Goal: Task Accomplishment & Management: Complete application form

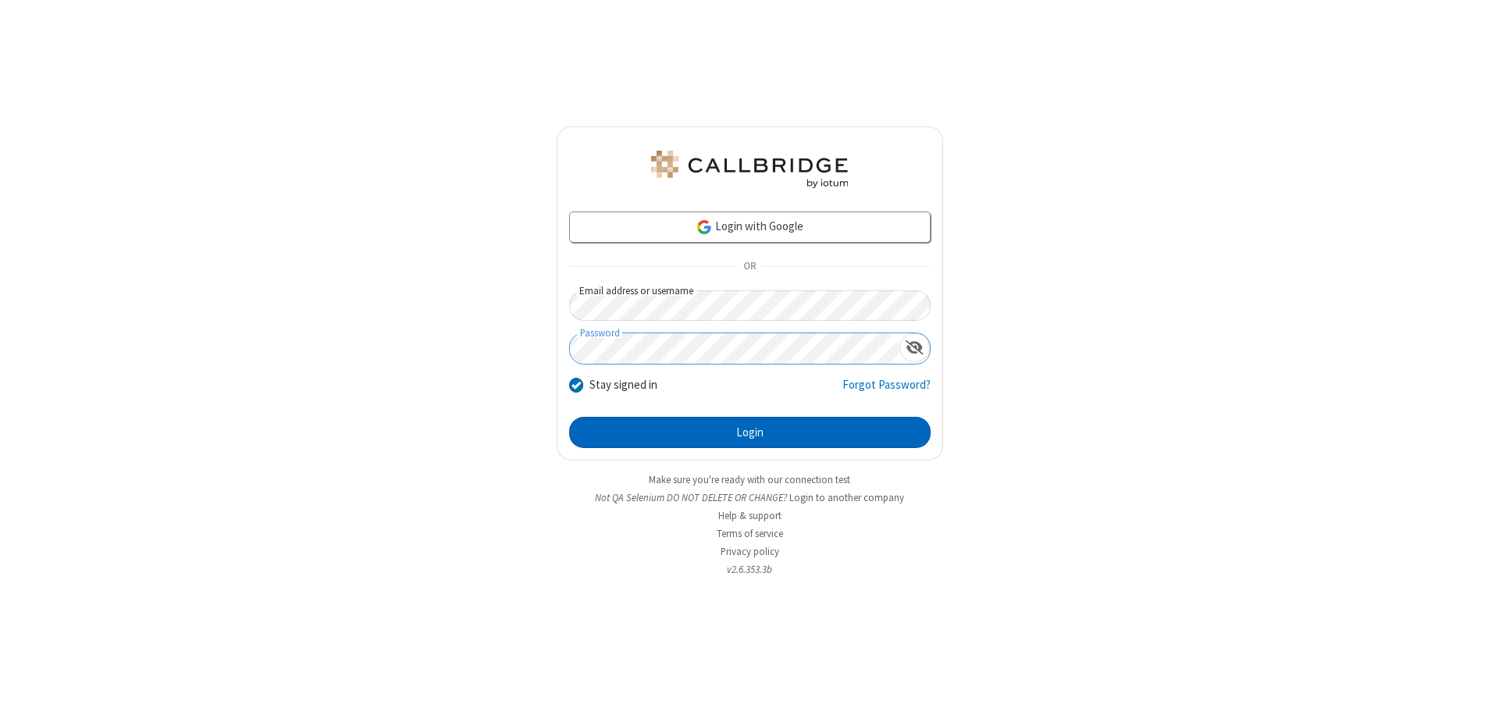
click at [750, 433] on button "Login" at bounding box center [750, 432] width 362 height 31
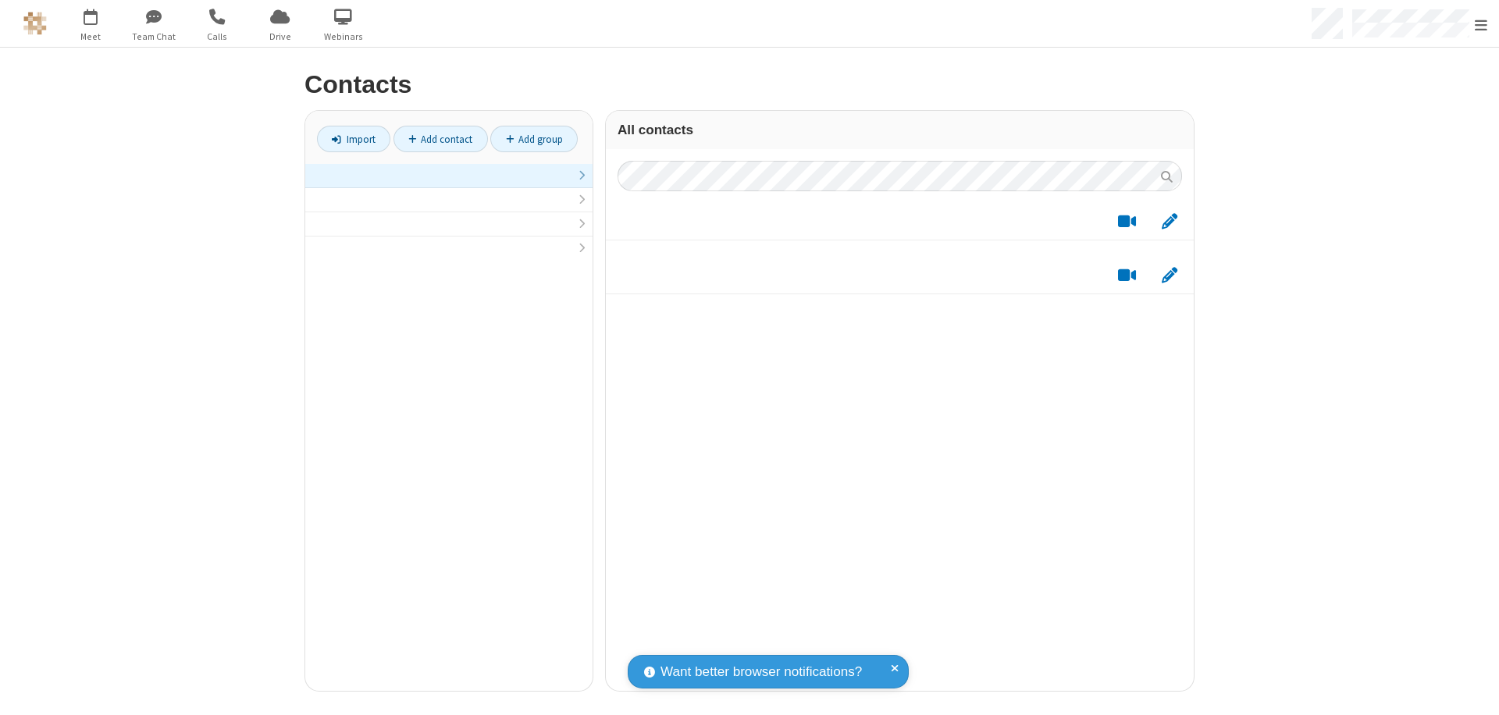
click at [449, 184] on link at bounding box center [448, 176] width 287 height 24
click at [440, 139] on link "Add contact" at bounding box center [441, 139] width 94 height 27
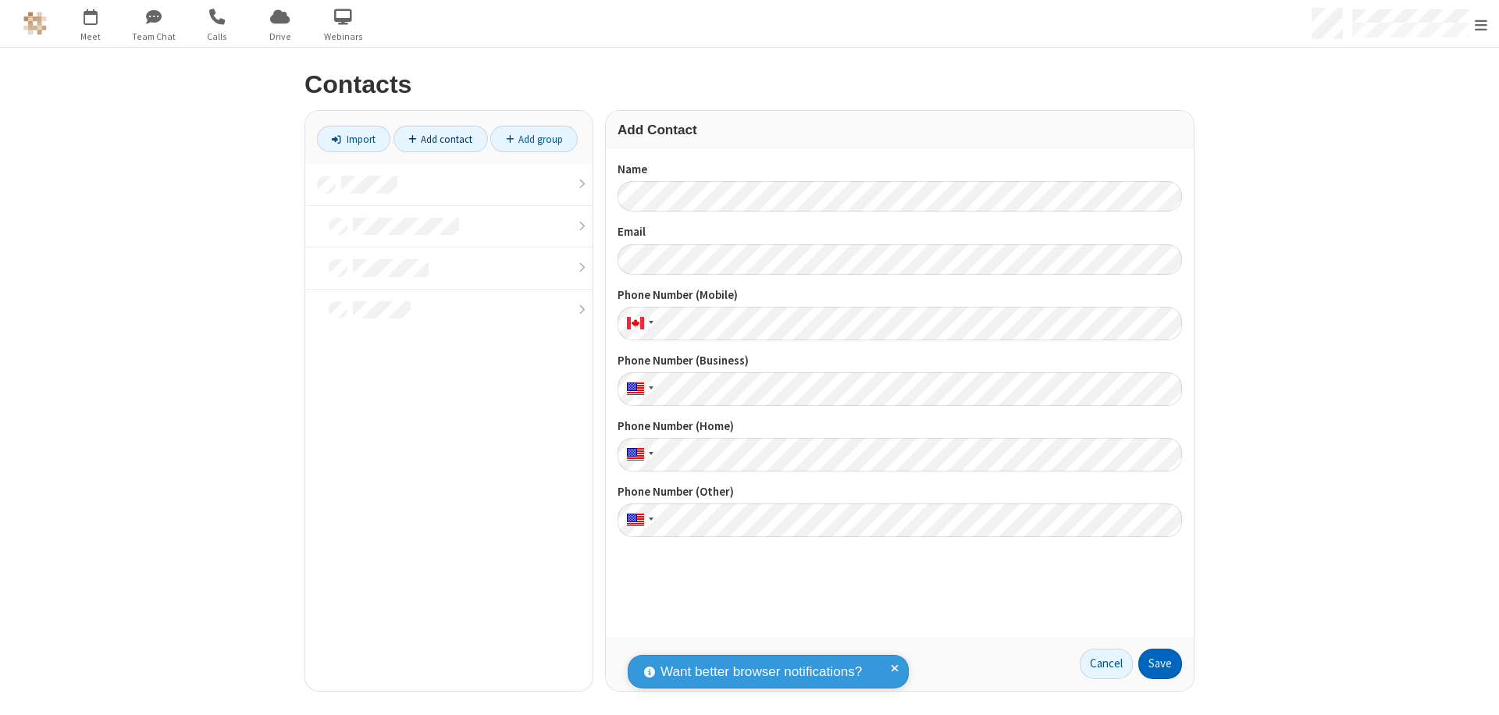
click at [1160, 664] on button "Save" at bounding box center [1161, 664] width 44 height 31
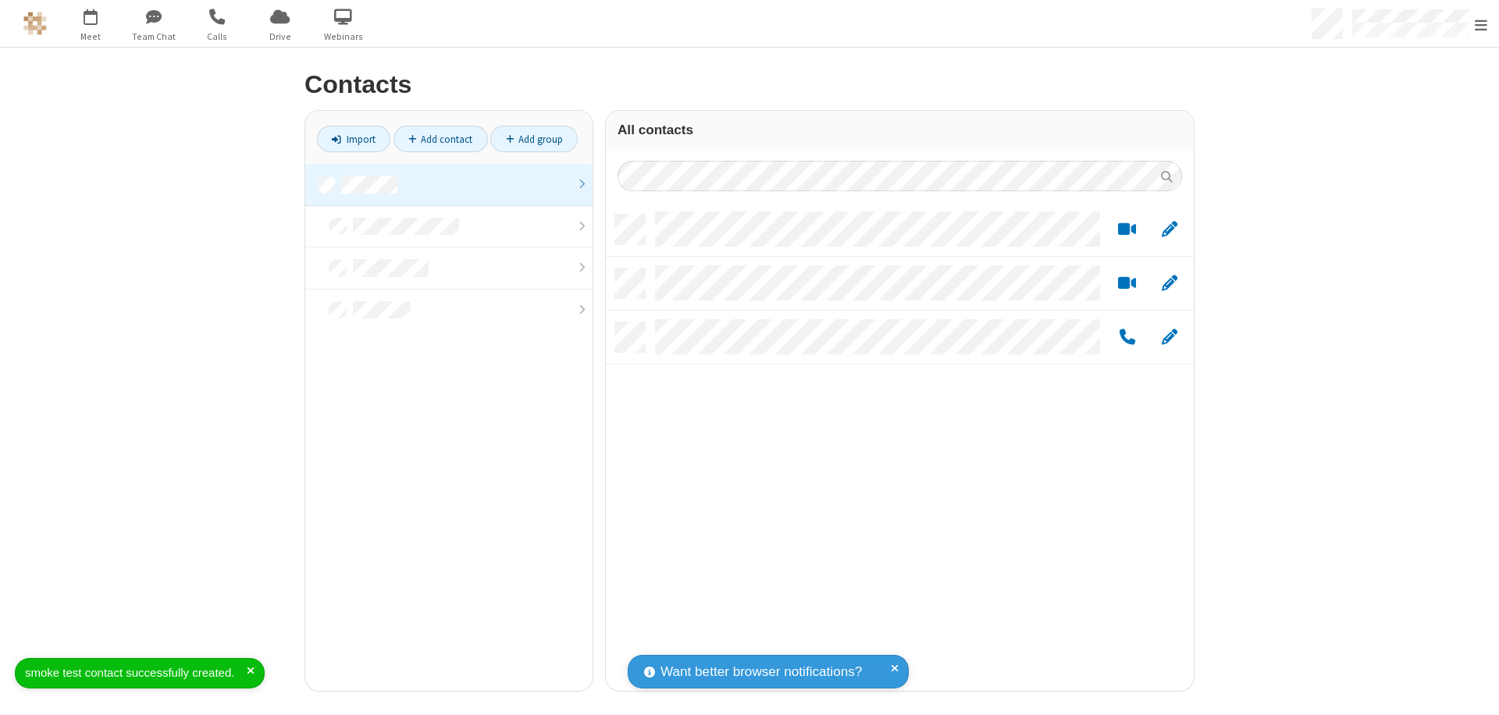
scroll to position [476, 576]
click at [440, 139] on link "Add contact" at bounding box center [441, 139] width 94 height 27
